Goal: Communication & Community: Answer question/provide support

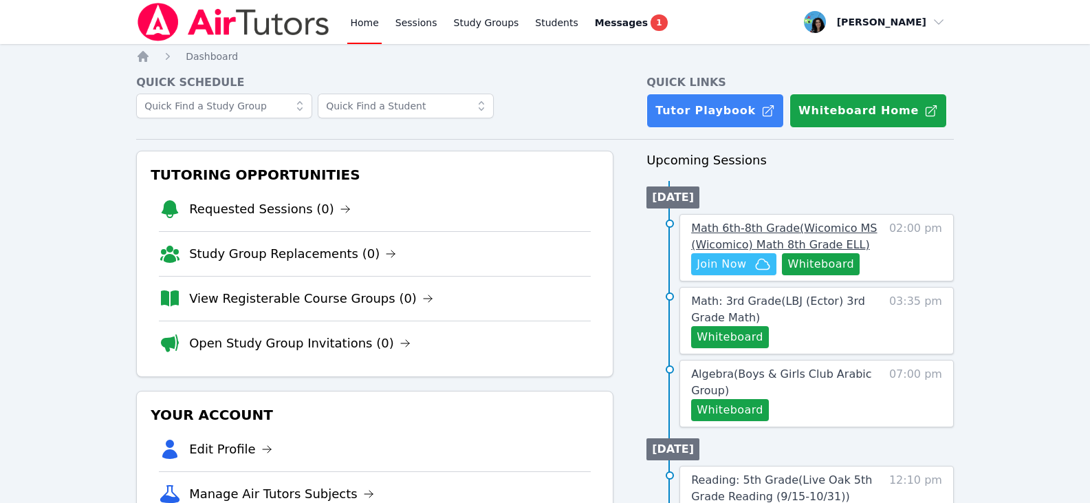
click at [753, 226] on span "Math 6th-8th Grade ( Wicomico MS (Wicomico) Math 8th Grade ELL )" at bounding box center [784, 236] width 186 height 30
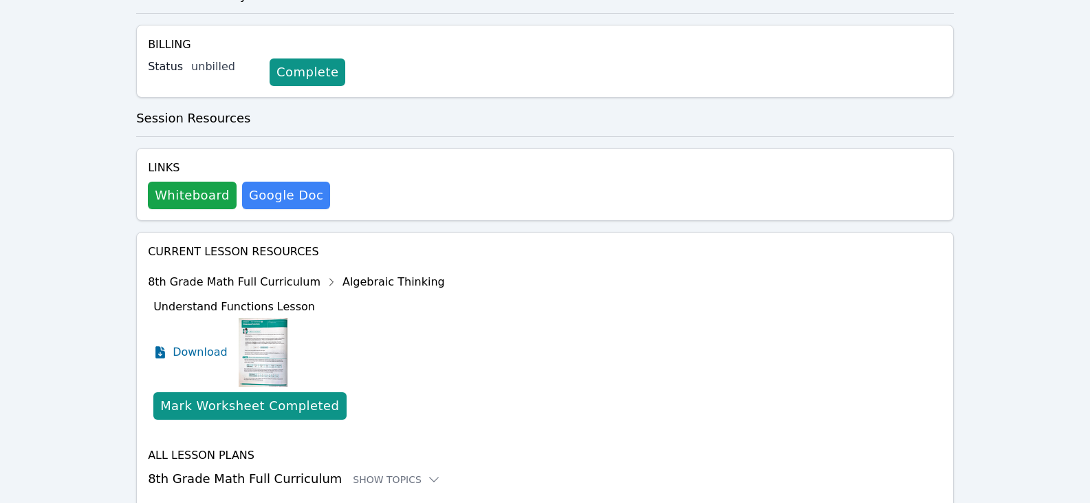
scroll to position [429, 0]
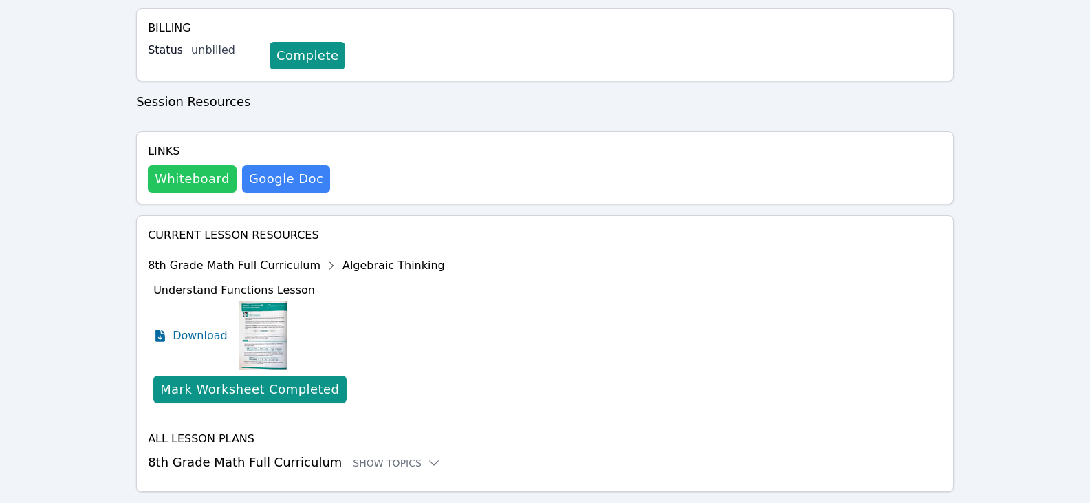
click at [213, 165] on button "Whiteboard" at bounding box center [192, 179] width 89 height 28
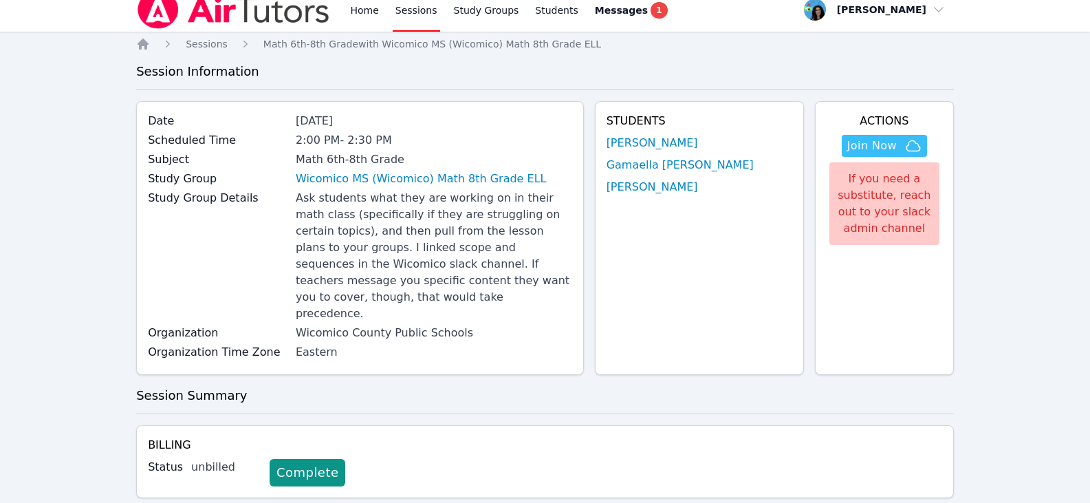
scroll to position [0, 0]
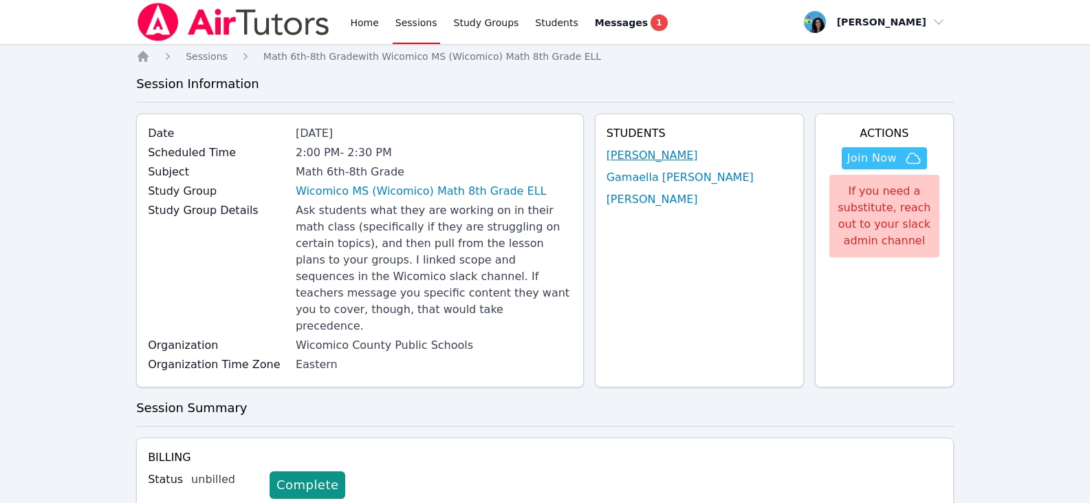
click at [655, 150] on link "[PERSON_NAME]" at bounding box center [652, 155] width 91 height 17
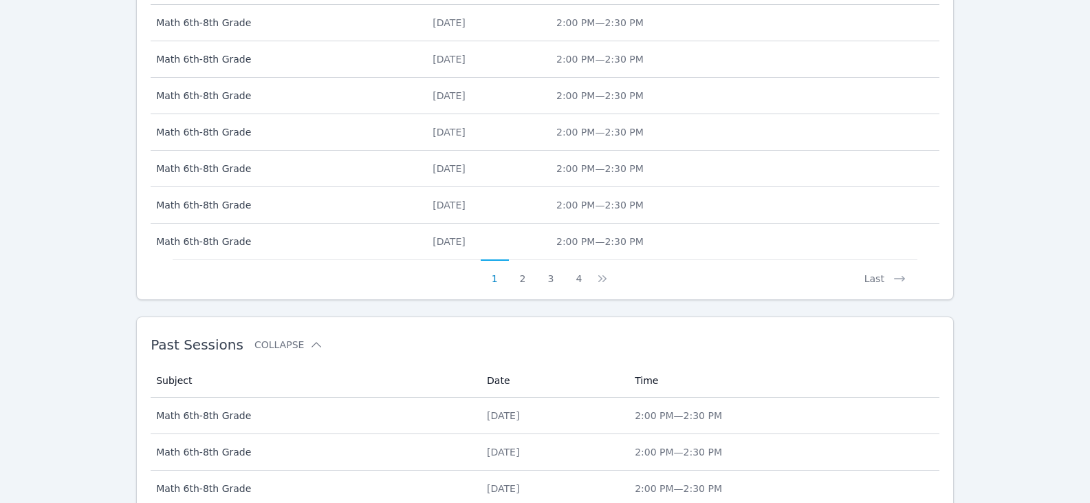
scroll to position [698, 0]
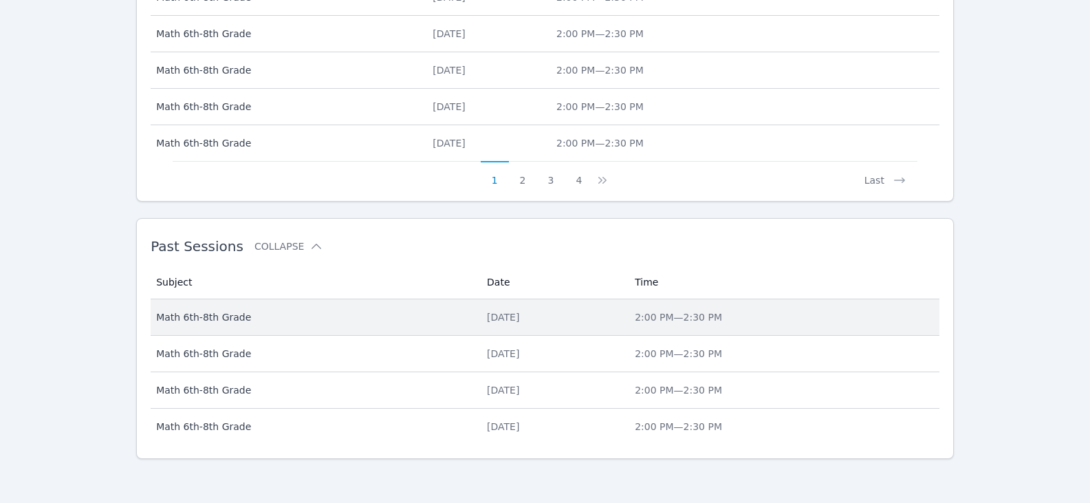
click at [498, 323] on div "Mon Sep 22" at bounding box center [552, 317] width 131 height 14
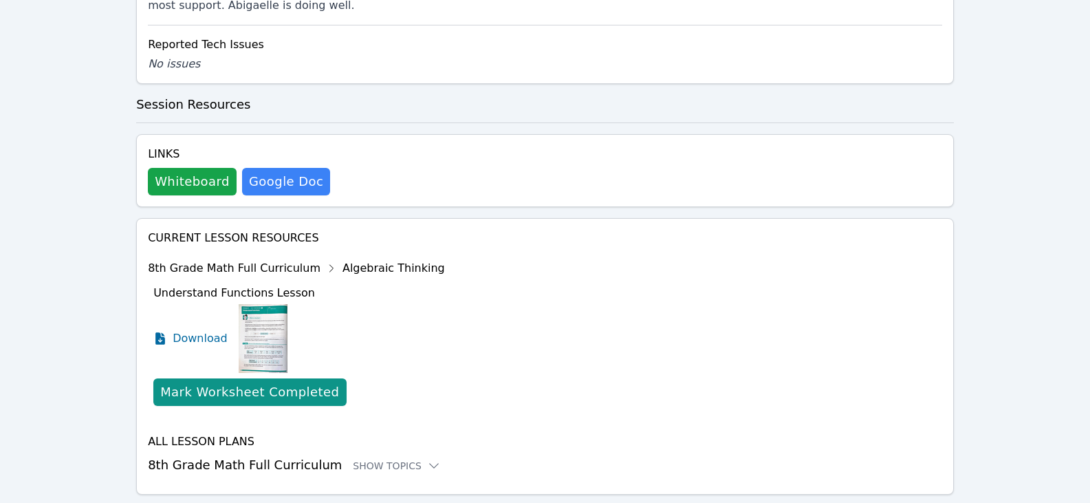
scroll to position [720, 0]
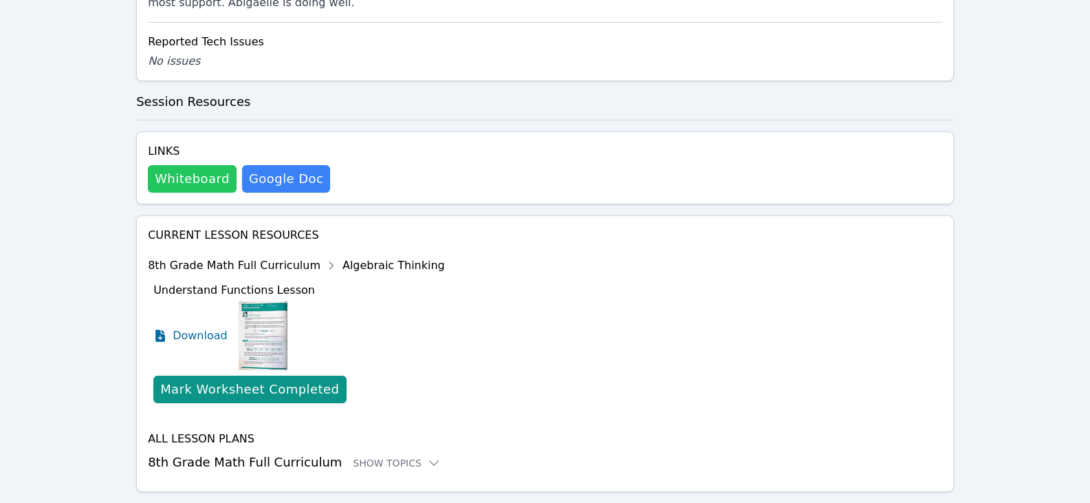
click at [211, 165] on button "Whiteboard" at bounding box center [192, 179] width 89 height 28
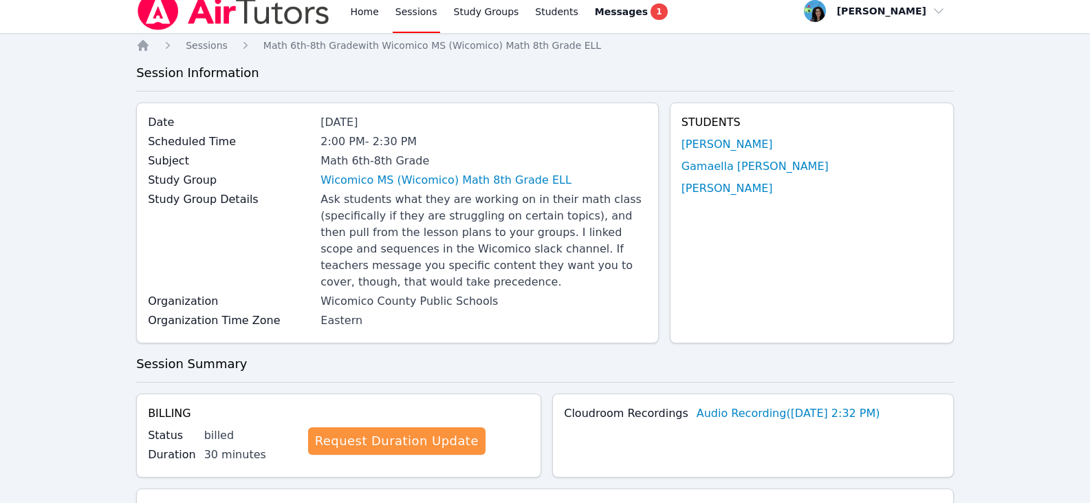
scroll to position [0, 0]
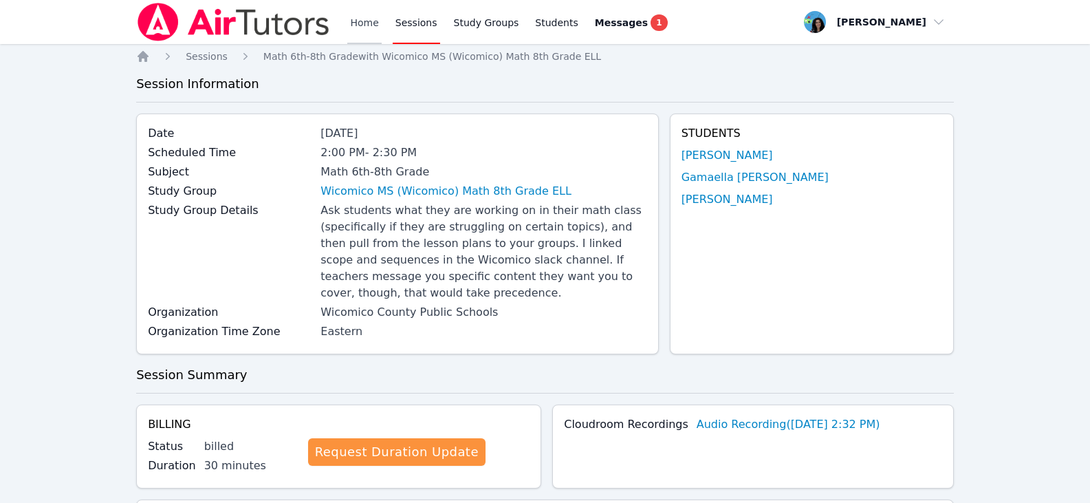
click at [372, 19] on link "Home" at bounding box center [364, 22] width 34 height 44
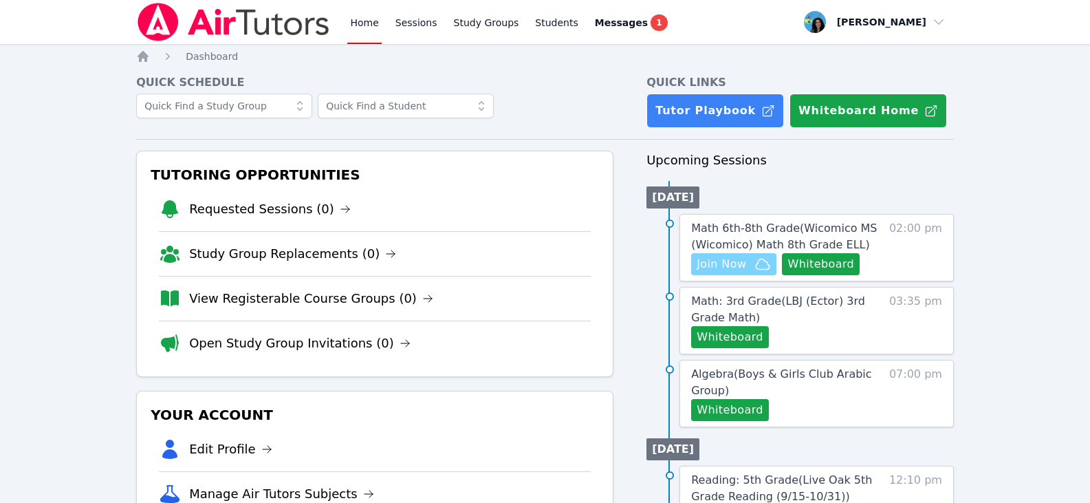
click at [725, 268] on span "Join Now" at bounding box center [722, 264] width 50 height 17
click at [719, 221] on span "Math 6th-8th Grade ( Wicomico MS (Wicomico) Math 8th Grade ELL )" at bounding box center [784, 236] width 186 height 30
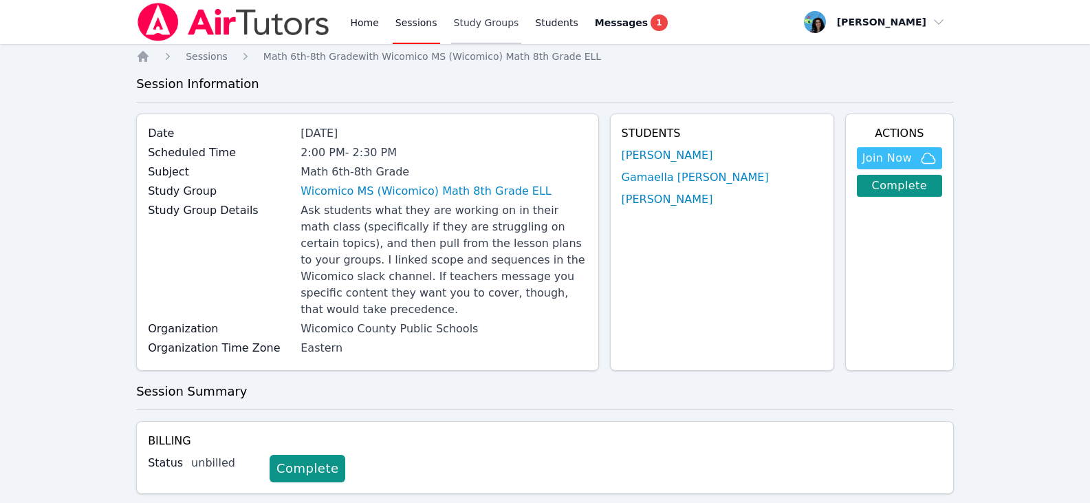
click at [463, 25] on link "Study Groups" at bounding box center [486, 22] width 71 height 44
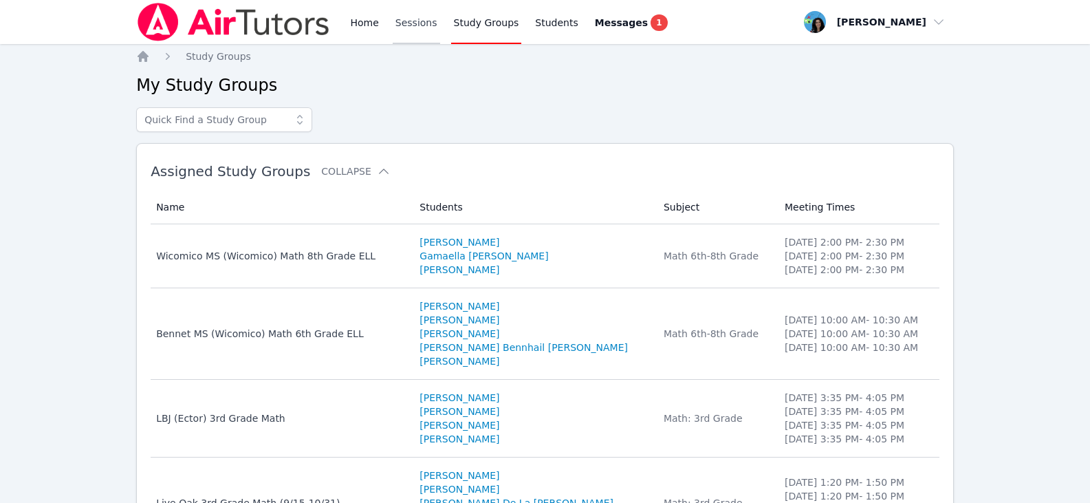
click at [419, 29] on link "Sessions" at bounding box center [416, 22] width 47 height 44
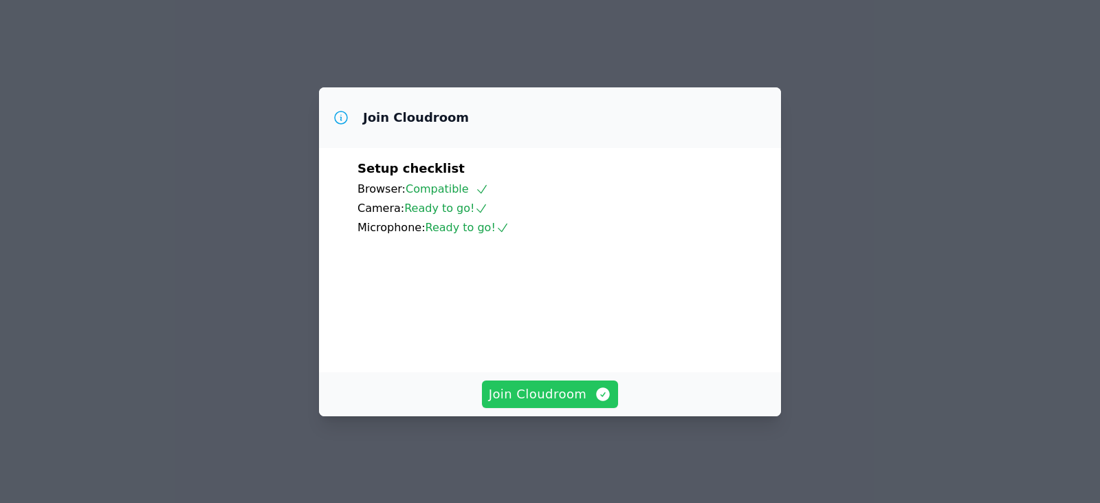
click at [574, 404] on span "Join Cloudroom" at bounding box center [550, 393] width 123 height 19
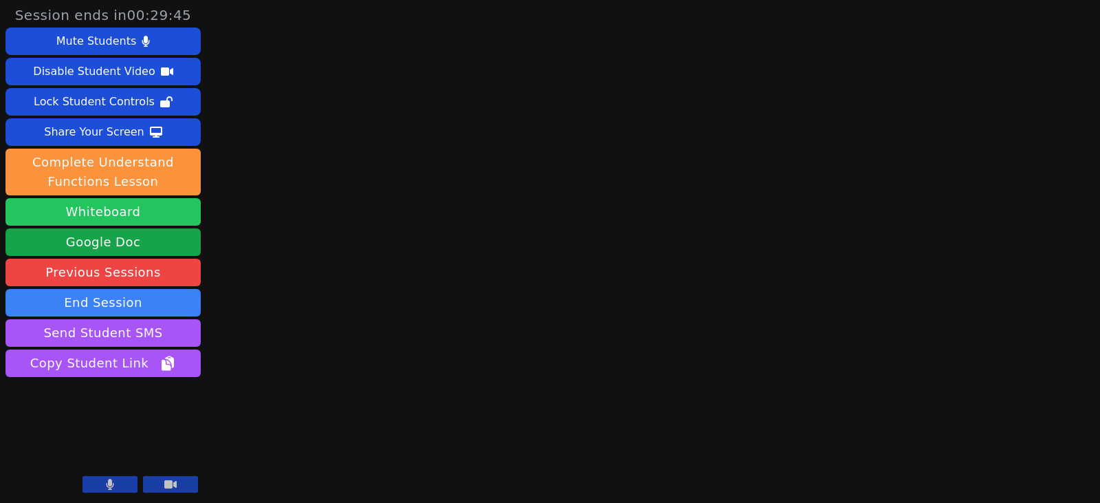
click at [105, 215] on button "Whiteboard" at bounding box center [103, 212] width 195 height 28
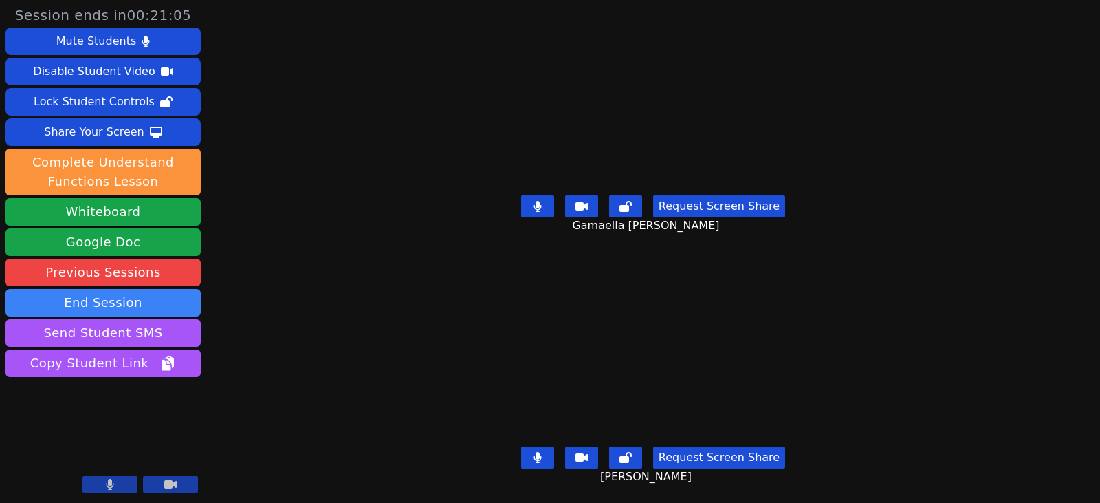
click at [541, 202] on icon at bounding box center [538, 206] width 8 height 11
click at [549, 446] on button at bounding box center [537, 457] width 33 height 22
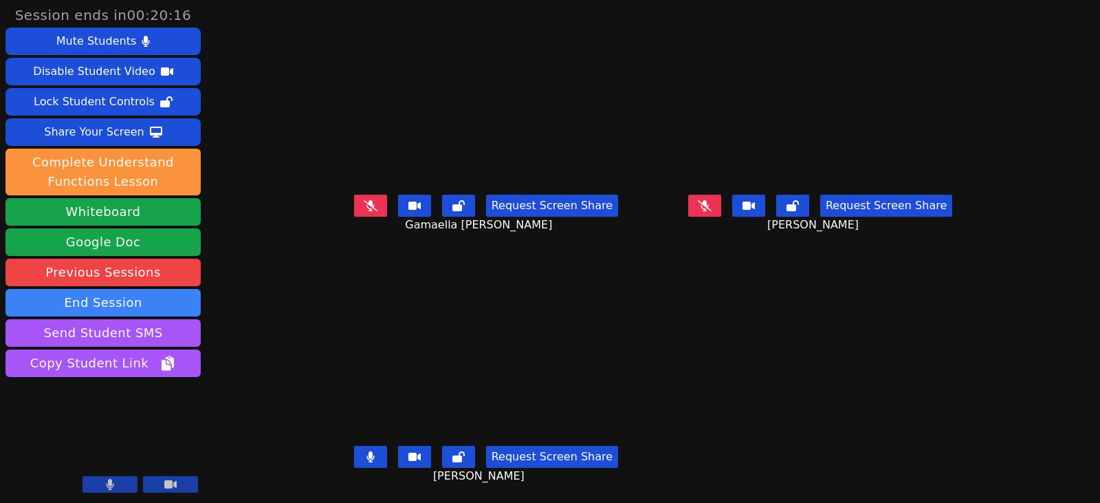
click at [367, 459] on icon at bounding box center [371, 456] width 8 height 11
click at [354, 454] on button at bounding box center [370, 457] width 33 height 22
click at [367, 457] on icon at bounding box center [371, 456] width 8 height 11
click at [359, 197] on button at bounding box center [370, 206] width 33 height 22
click at [358, 213] on button at bounding box center [370, 206] width 33 height 22
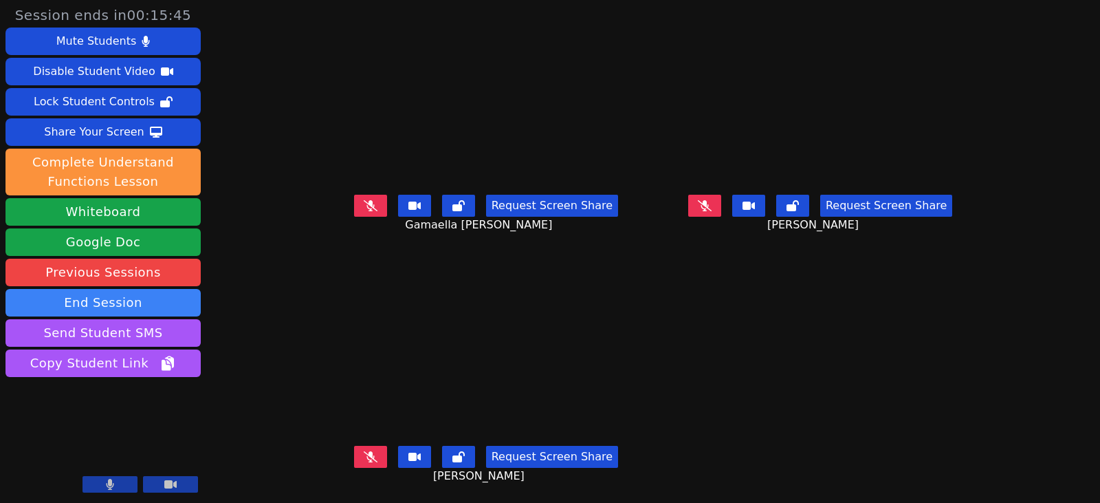
click at [719, 209] on button at bounding box center [704, 206] width 33 height 22
click at [721, 205] on button at bounding box center [704, 206] width 33 height 22
drag, startPoint x: 354, startPoint y: 206, endPoint x: 107, endPoint y: 248, distance: 251.1
click at [364, 206] on icon at bounding box center [371, 205] width 14 height 11
click at [355, 199] on button at bounding box center [370, 206] width 33 height 22
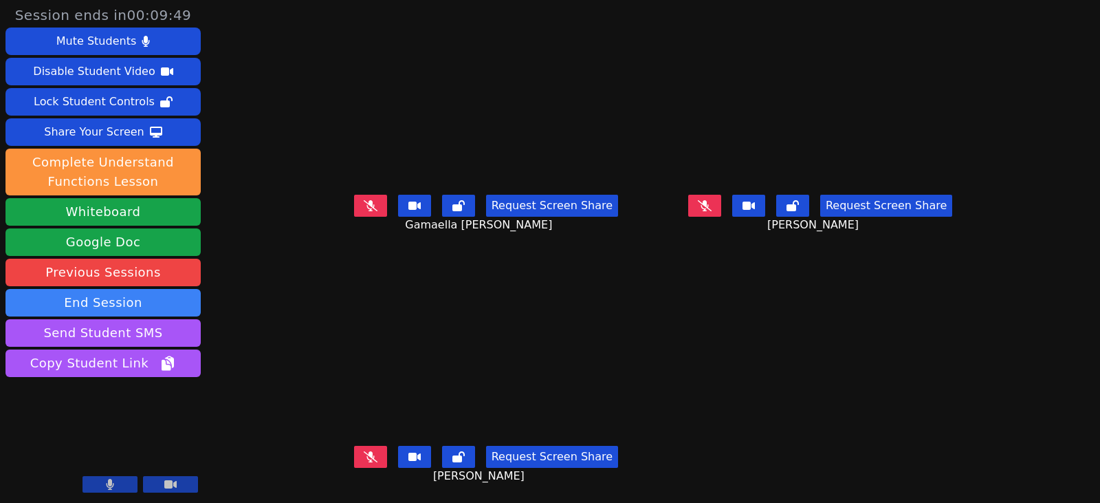
click at [364, 457] on icon at bounding box center [371, 456] width 14 height 11
click at [367, 460] on icon at bounding box center [371, 456] width 8 height 11
click at [356, 465] on button at bounding box center [370, 457] width 33 height 22
click at [354, 463] on button at bounding box center [370, 457] width 33 height 22
click at [712, 210] on icon at bounding box center [705, 205] width 14 height 11
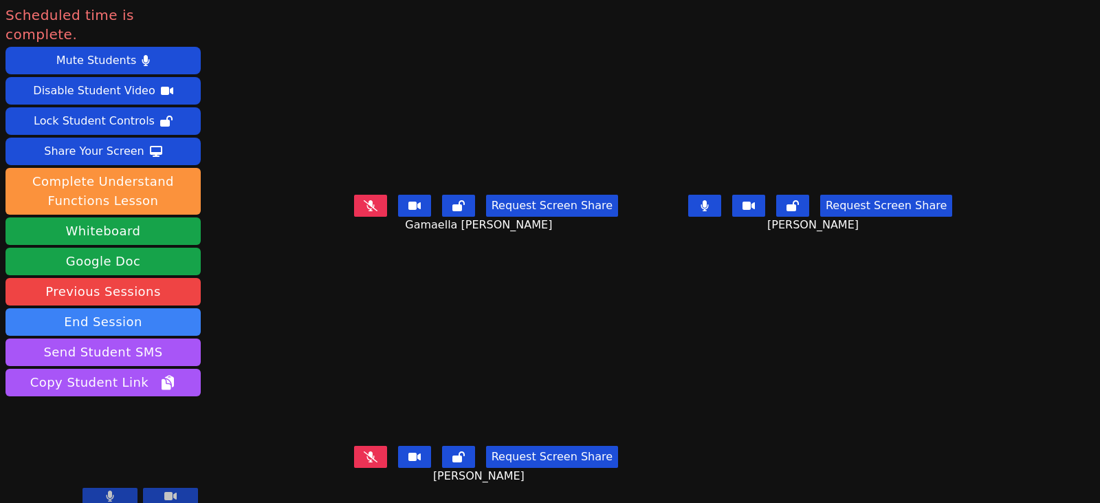
click at [708, 205] on icon at bounding box center [705, 205] width 8 height 11
